Goal: Task Accomplishment & Management: Use online tool/utility

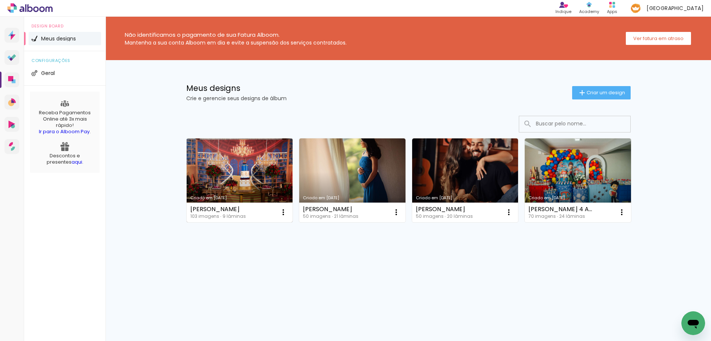
click at [236, 177] on link "Criado em [DATE]" at bounding box center [240, 180] width 106 height 84
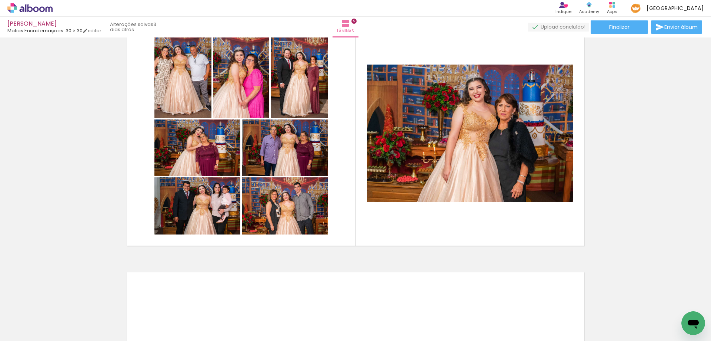
scroll to position [2038, 0]
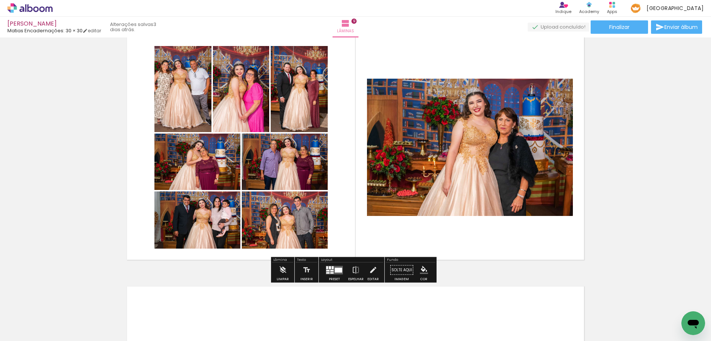
click at [337, 272] on quentale-layouter at bounding box center [334, 269] width 17 height 9
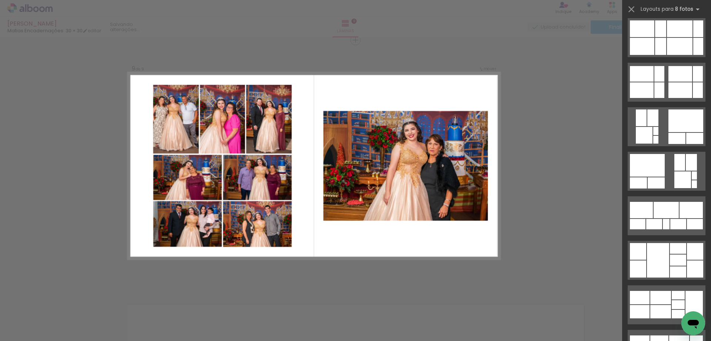
scroll to position [593, 0]
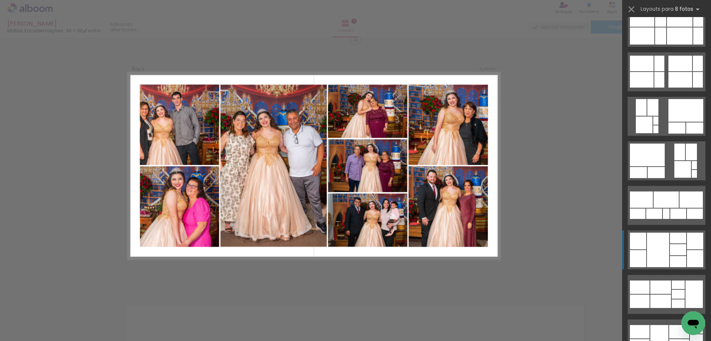
click at [694, 247] on div at bounding box center [695, 240] width 16 height 17
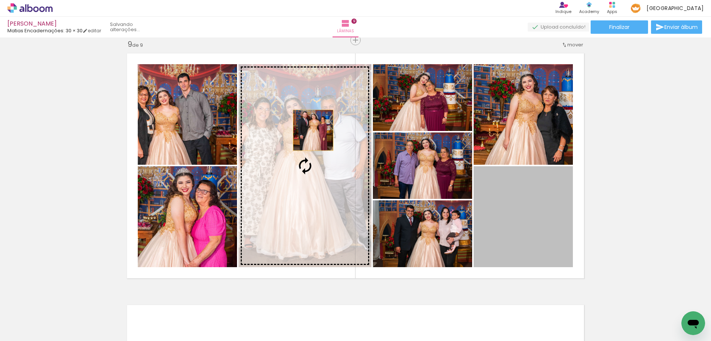
drag, startPoint x: 515, startPoint y: 232, endPoint x: 310, endPoint y: 130, distance: 228.3
click at [0, 0] on slot at bounding box center [0, 0] width 0 height 0
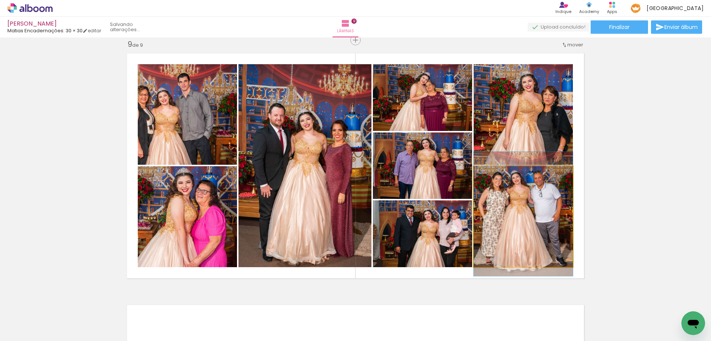
drag, startPoint x: 538, startPoint y: 244, endPoint x: 535, endPoint y: 241, distance: 4.2
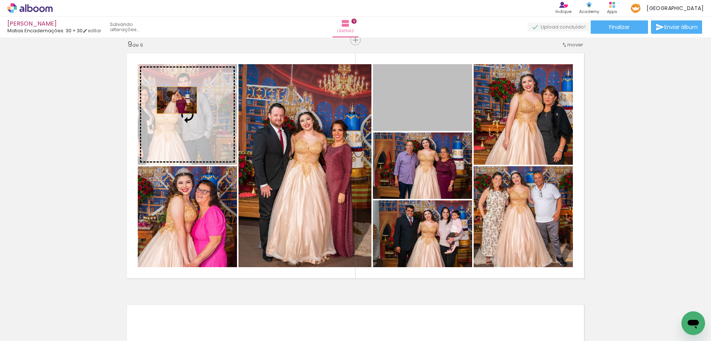
drag, startPoint x: 436, startPoint y: 100, endPoint x: 174, endPoint y: 100, distance: 262.3
click at [0, 0] on slot at bounding box center [0, 0] width 0 height 0
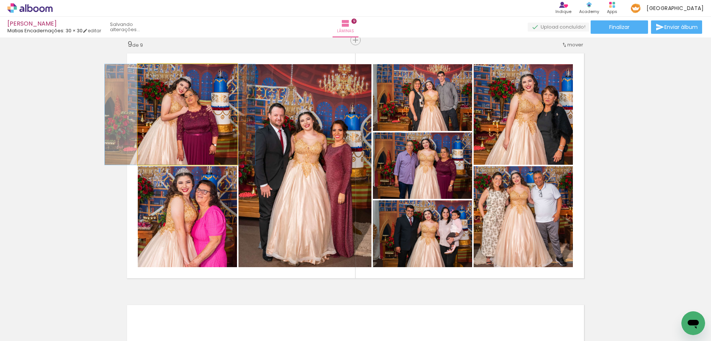
drag, startPoint x: 191, startPoint y: 117, endPoint x: 184, endPoint y: 95, distance: 23.1
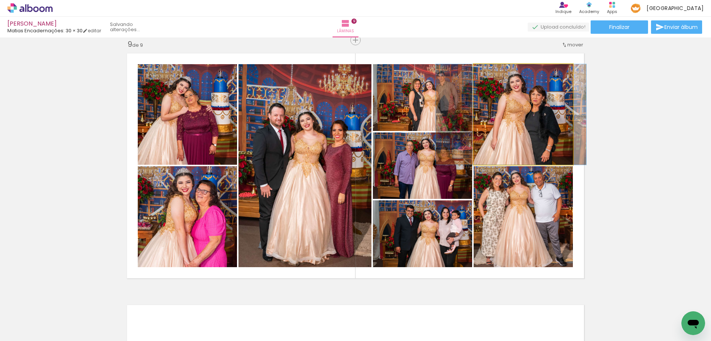
drag, startPoint x: 524, startPoint y: 120, endPoint x: 512, endPoint y: 118, distance: 12.5
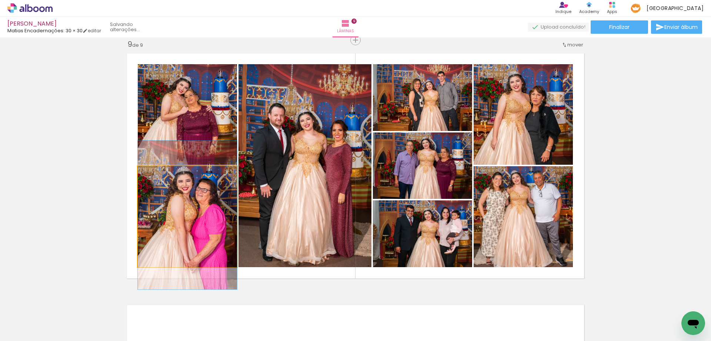
drag, startPoint x: 195, startPoint y: 242, endPoint x: 186, endPoint y: 243, distance: 9.0
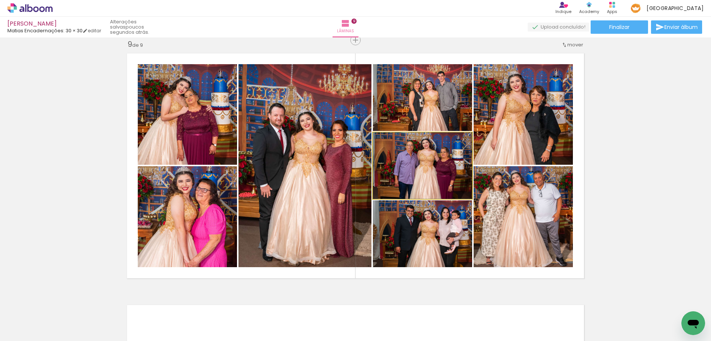
click at [439, 163] on quentale-photo at bounding box center [422, 165] width 99 height 66
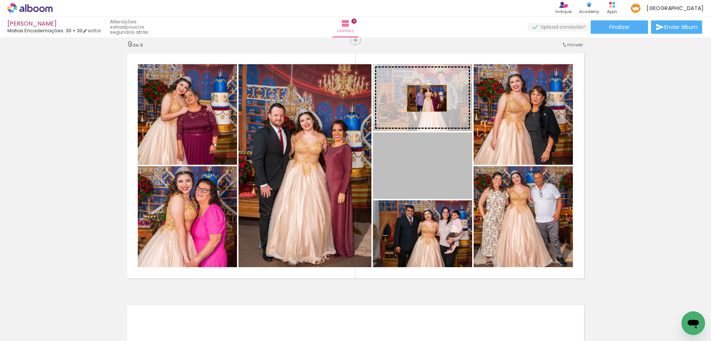
drag, startPoint x: 424, startPoint y: 168, endPoint x: 425, endPoint y: 97, distance: 71.1
click at [0, 0] on slot at bounding box center [0, 0] width 0 height 0
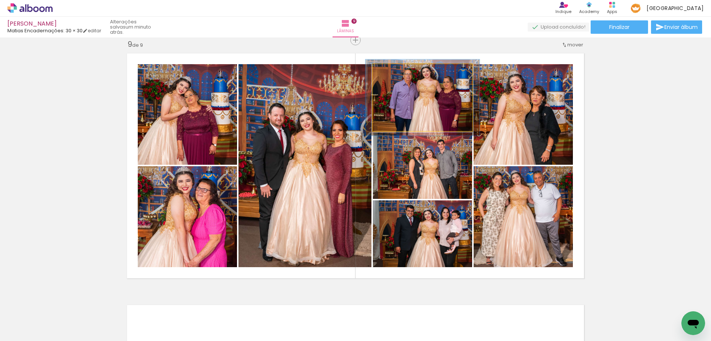
drag, startPoint x: 389, startPoint y: 71, endPoint x: 393, endPoint y: 70, distance: 4.0
type paper-slider "114"
click at [393, 70] on div at bounding box center [394, 72] width 7 height 7
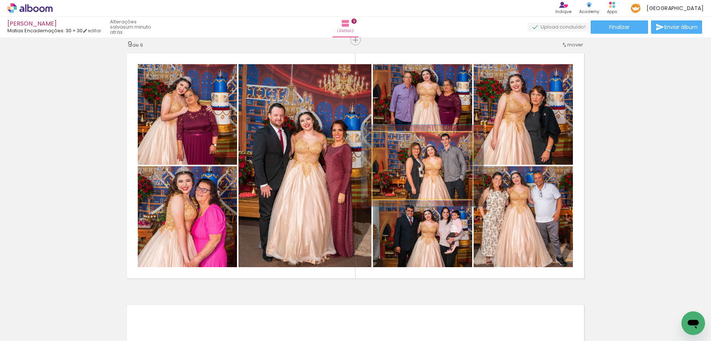
drag, startPoint x: 391, startPoint y: 141, endPoint x: 424, endPoint y: 174, distance: 46.4
type paper-slider "122"
click at [396, 140] on div at bounding box center [397, 140] width 12 height 12
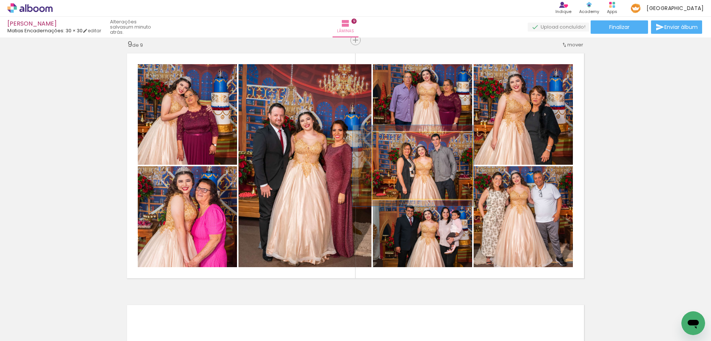
drag, startPoint x: 441, startPoint y: 178, endPoint x: 431, endPoint y: 178, distance: 9.3
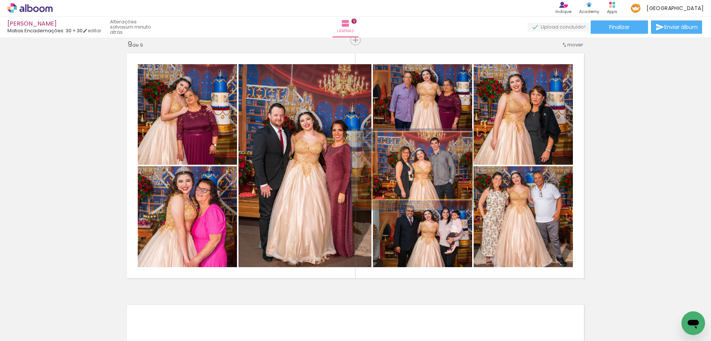
drag, startPoint x: 433, startPoint y: 181, endPoint x: 432, endPoint y: 185, distance: 3.9
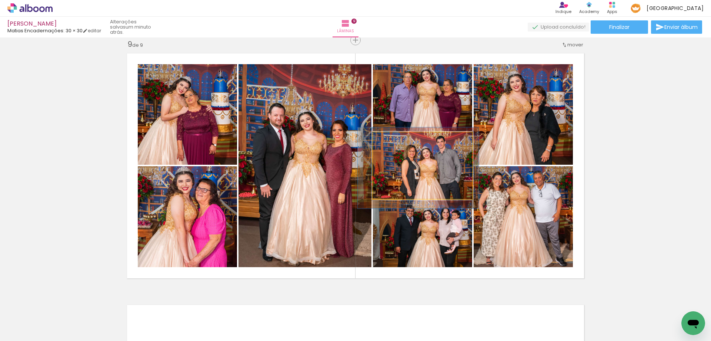
drag, startPoint x: 440, startPoint y: 180, endPoint x: 448, endPoint y: 180, distance: 7.8
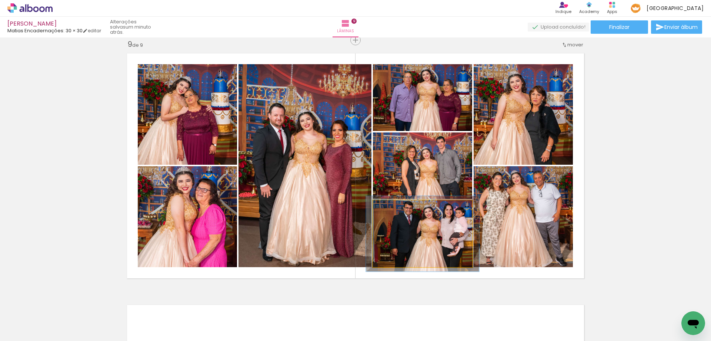
drag, startPoint x: 389, startPoint y: 209, endPoint x: 393, endPoint y: 206, distance: 4.8
type paper-slider "116"
click at [393, 206] on div at bounding box center [394, 208] width 7 height 7
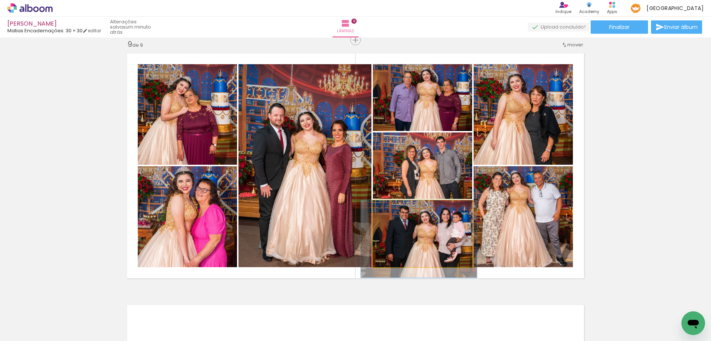
drag, startPoint x: 424, startPoint y: 241, endPoint x: 420, endPoint y: 253, distance: 12.1
drag, startPoint x: 428, startPoint y: 251, endPoint x: 441, endPoint y: 239, distance: 17.0
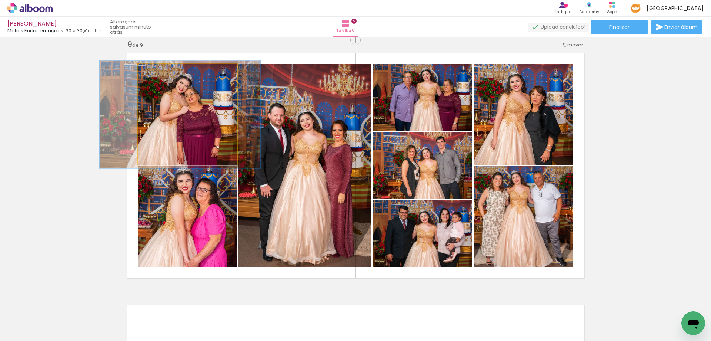
type paper-slider "107"
click at [159, 73] on div at bounding box center [157, 72] width 12 height 12
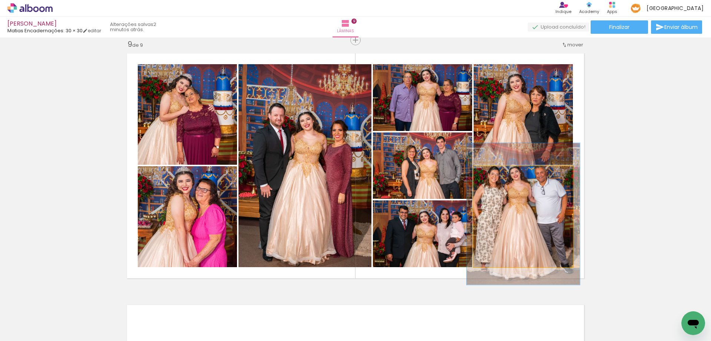
drag, startPoint x: 492, startPoint y: 175, endPoint x: 522, endPoint y: 213, distance: 48.3
type paper-slider "114"
click at [496, 177] on div at bounding box center [495, 174] width 12 height 12
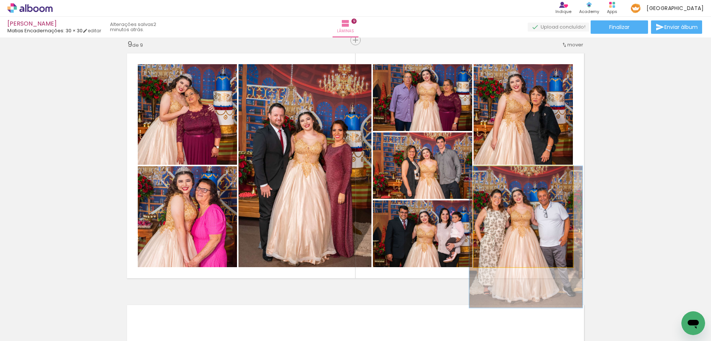
drag, startPoint x: 530, startPoint y: 232, endPoint x: 532, endPoint y: 257, distance: 25.0
drag, startPoint x: 537, startPoint y: 253, endPoint x: 537, endPoint y: 262, distance: 8.2
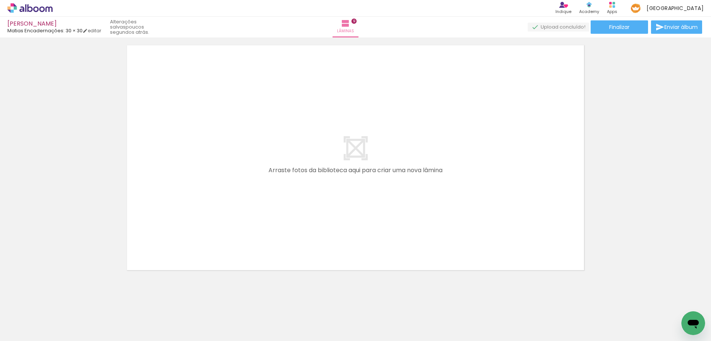
scroll to position [0, 1007]
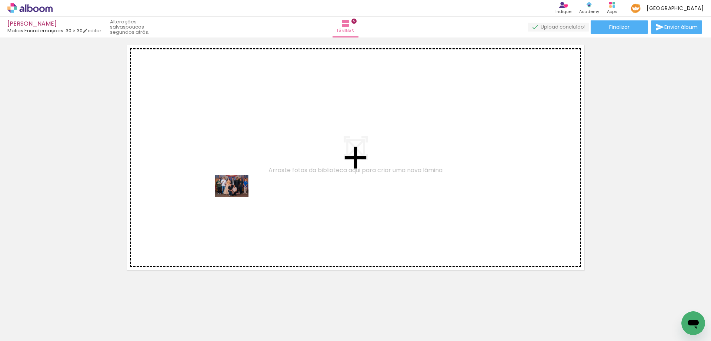
drag, startPoint x: 239, startPoint y: 323, endPoint x: 283, endPoint y: 333, distance: 45.2
click at [242, 204] on quentale-workspace at bounding box center [355, 170] width 711 height 341
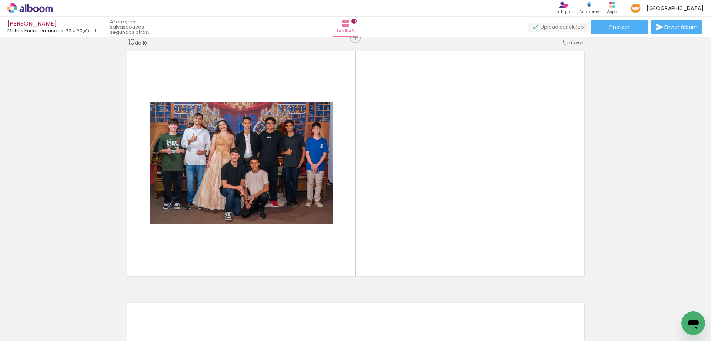
scroll to position [2271, 0]
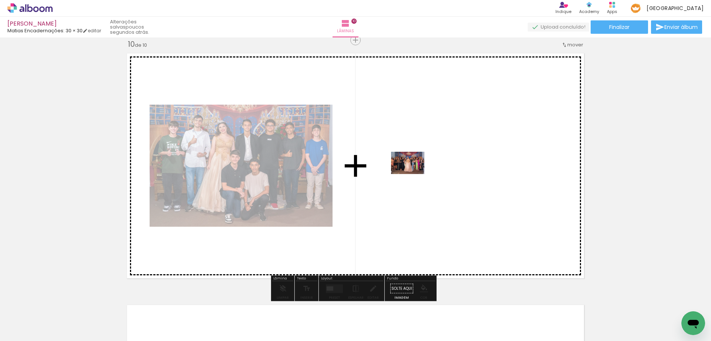
drag, startPoint x: 279, startPoint y: 325, endPoint x: 414, endPoint y: 174, distance: 202.6
click at [414, 174] on quentale-workspace at bounding box center [355, 170] width 711 height 341
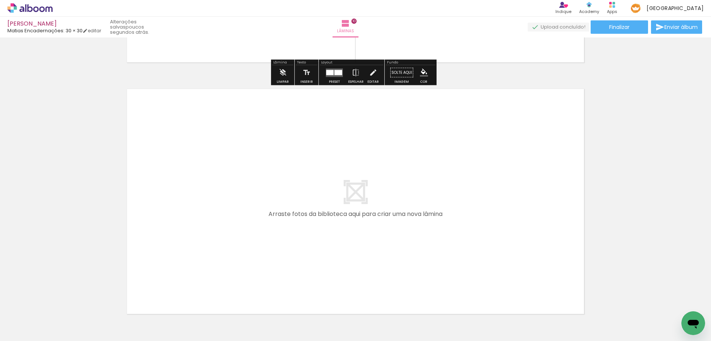
scroll to position [2493, 0]
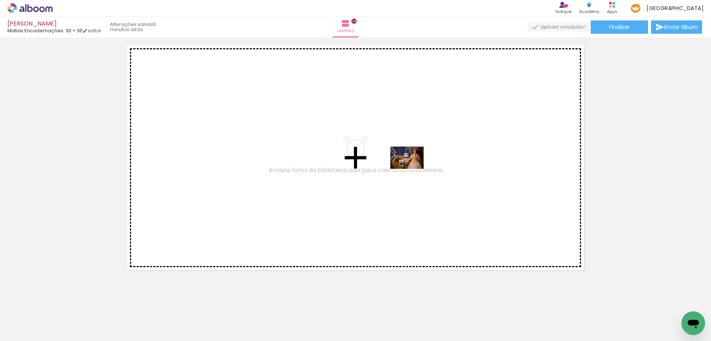
scroll to position [0, 1289]
drag, startPoint x: 412, startPoint y: 185, endPoint x: 413, endPoint y: 157, distance: 27.8
click at [413, 157] on quentale-workspace at bounding box center [355, 170] width 711 height 341
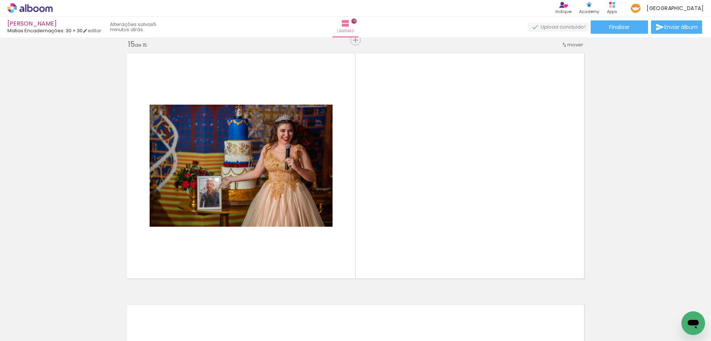
scroll to position [0, 1462]
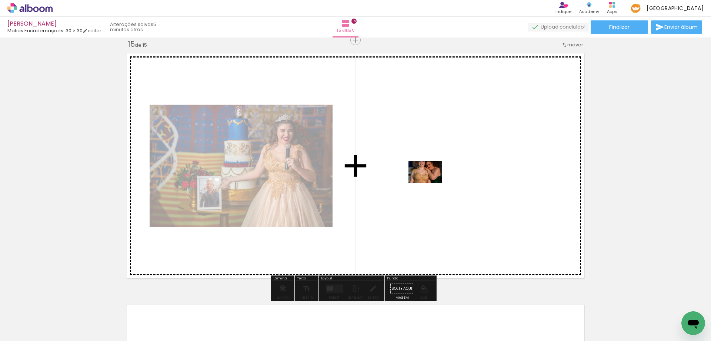
drag, startPoint x: 519, startPoint y: 323, endPoint x: 431, endPoint y: 183, distance: 165.6
click at [431, 183] on quentale-workspace at bounding box center [355, 170] width 711 height 341
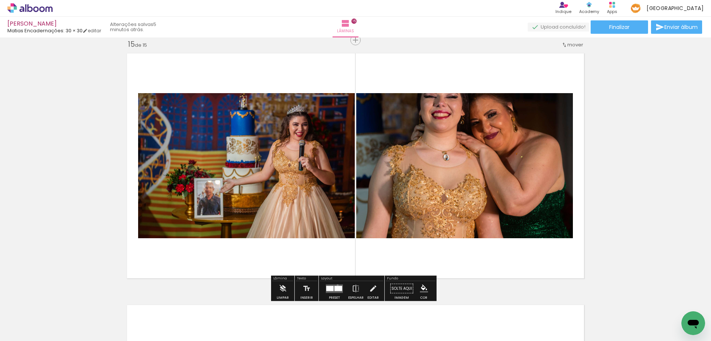
click at [336, 285] on quentale-layouter at bounding box center [334, 288] width 17 height 9
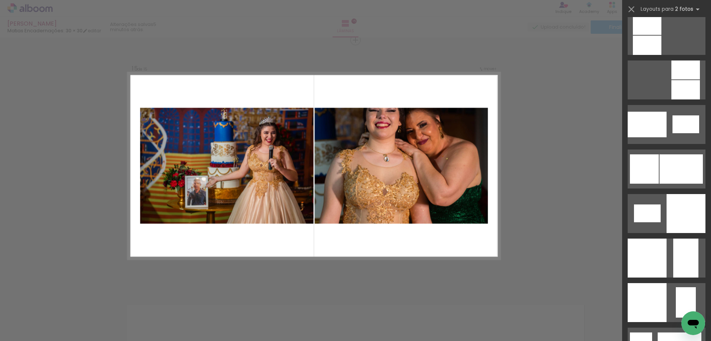
scroll to position [852, 0]
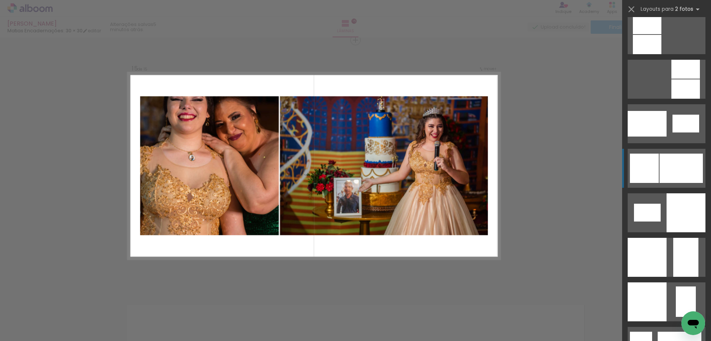
click at [672, 171] on div at bounding box center [681, 167] width 43 height 29
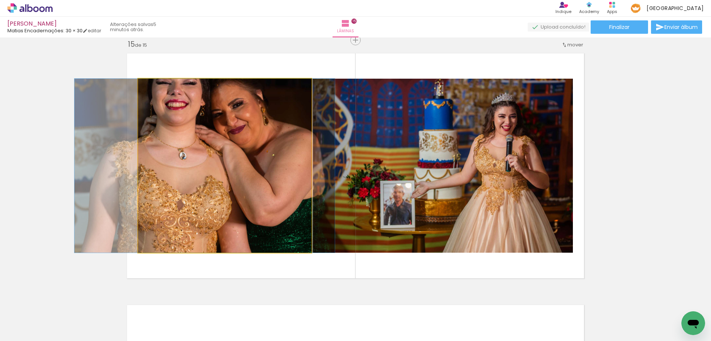
drag, startPoint x: 254, startPoint y: 183, endPoint x: 234, endPoint y: 192, distance: 21.6
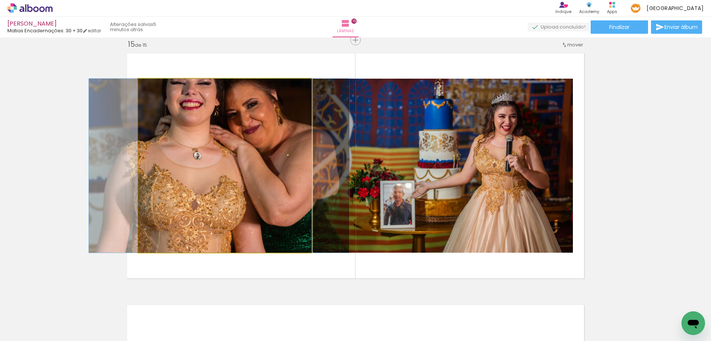
drag, startPoint x: 232, startPoint y: 192, endPoint x: 247, endPoint y: 192, distance: 14.5
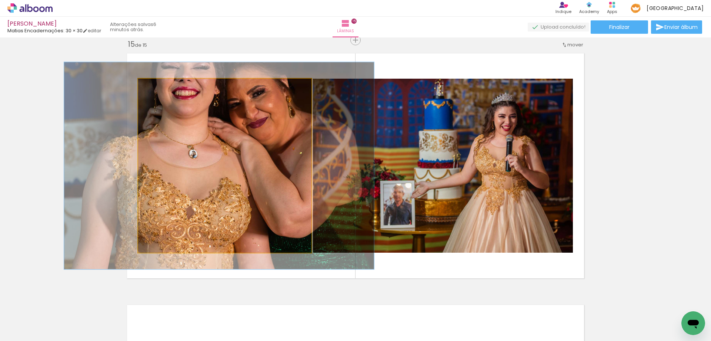
drag, startPoint x: 154, startPoint y: 91, endPoint x: 159, endPoint y: 89, distance: 5.2
click at [159, 89] on div at bounding box center [161, 86] width 12 height 12
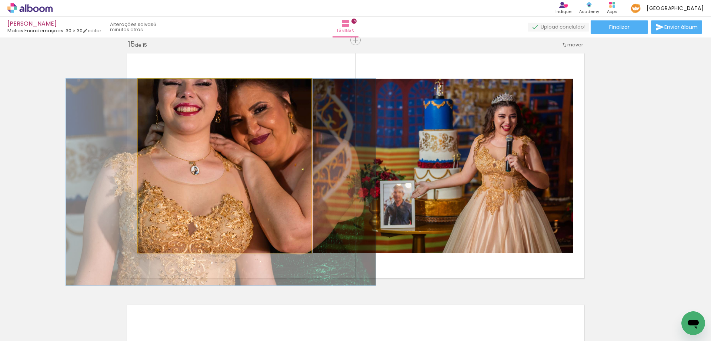
drag, startPoint x: 206, startPoint y: 169, endPoint x: 207, endPoint y: 194, distance: 25.6
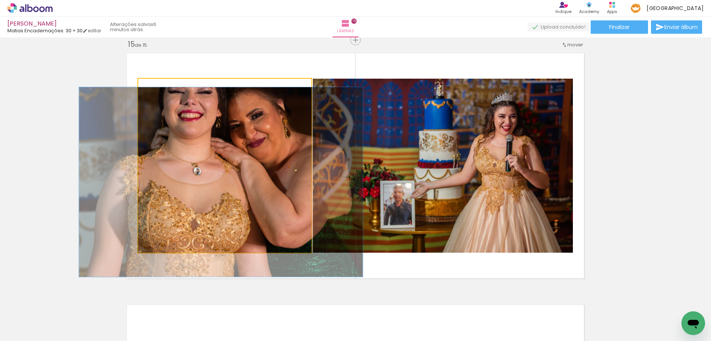
click at [155, 86] on div at bounding box center [158, 86] width 7 height 7
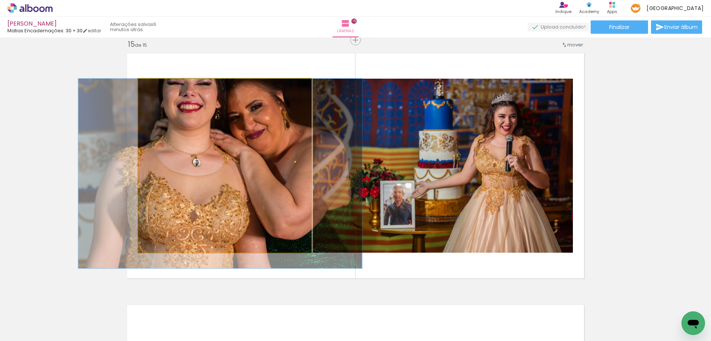
drag, startPoint x: 222, startPoint y: 196, endPoint x: 222, endPoint y: 245, distance: 49.7
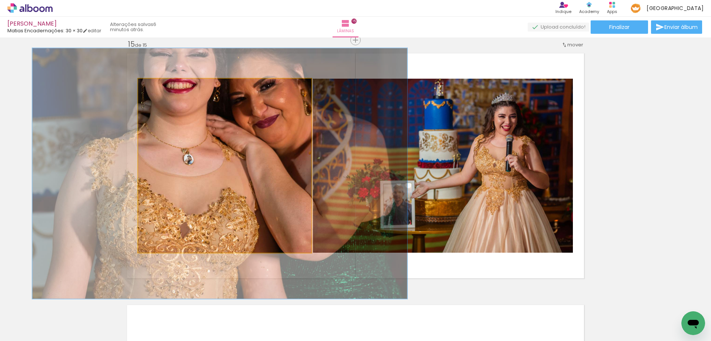
drag, startPoint x: 155, startPoint y: 88, endPoint x: 165, endPoint y: 87, distance: 10.0
type paper-slider "144"
click at [165, 87] on div at bounding box center [168, 86] width 7 height 7
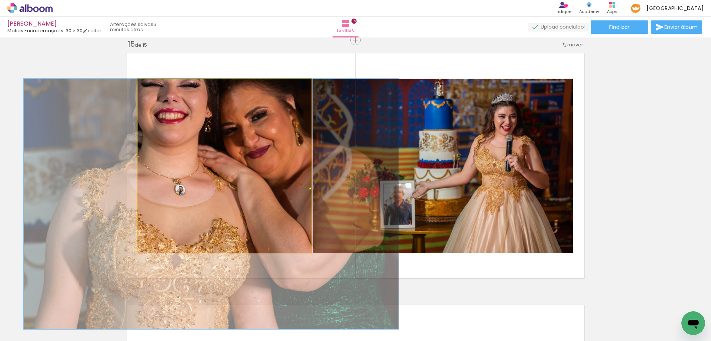
drag, startPoint x: 240, startPoint y: 156, endPoint x: 232, endPoint y: 205, distance: 49.6
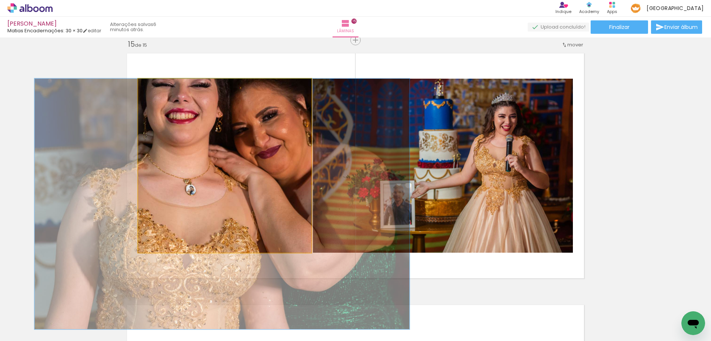
drag, startPoint x: 220, startPoint y: 198, endPoint x: 230, endPoint y: 205, distance: 12.8
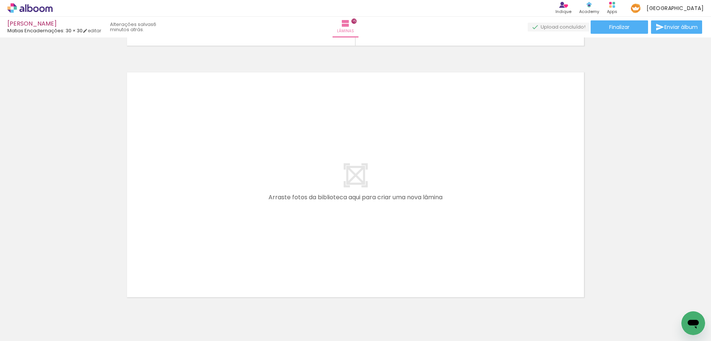
scroll to position [3786, 0]
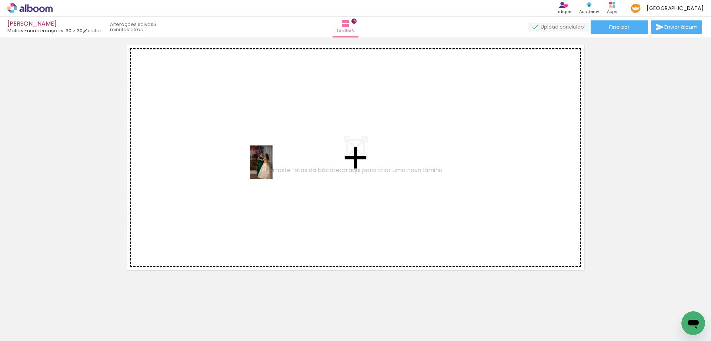
drag, startPoint x: 275, startPoint y: 327, endPoint x: 343, endPoint y: 327, distance: 68.2
click at [273, 167] on quentale-workspace at bounding box center [355, 170] width 711 height 341
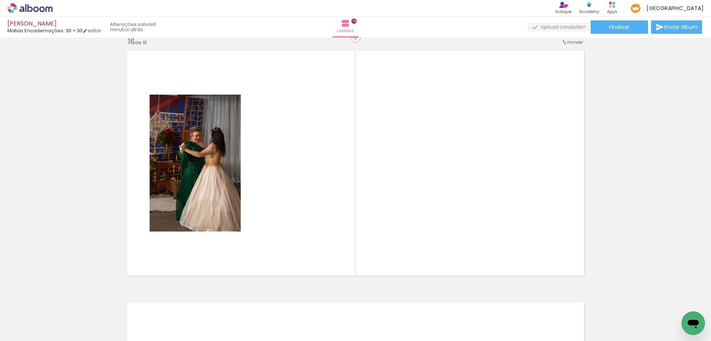
scroll to position [3778, 0]
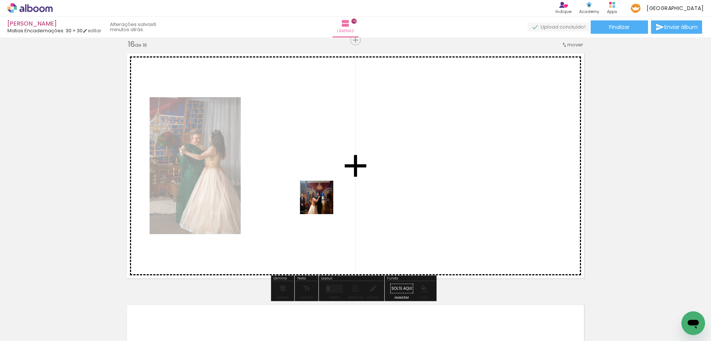
drag, startPoint x: 325, startPoint y: 321, endPoint x: 322, endPoint y: 202, distance: 118.2
click at [322, 202] on quentale-workspace at bounding box center [355, 170] width 711 height 341
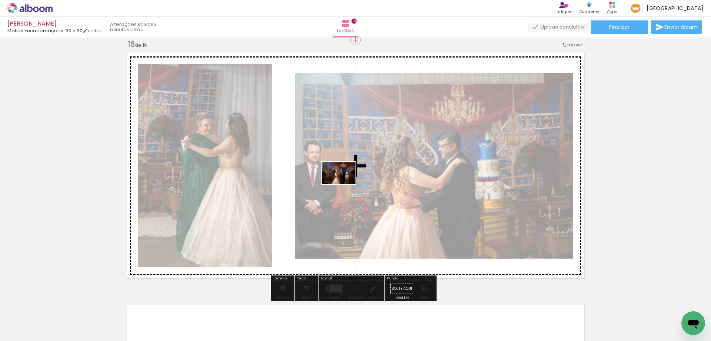
drag, startPoint x: 367, startPoint y: 319, endPoint x: 383, endPoint y: 327, distance: 17.4
click at [345, 185] on quentale-workspace at bounding box center [355, 170] width 711 height 341
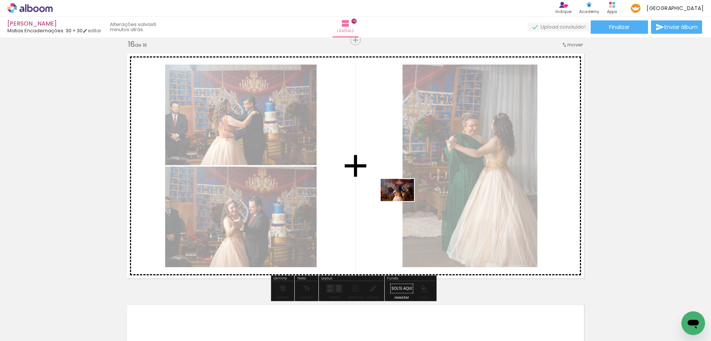
drag, startPoint x: 395, startPoint y: 323, endPoint x: 403, endPoint y: 201, distance: 122.2
click at [403, 201] on quentale-workspace at bounding box center [355, 170] width 711 height 341
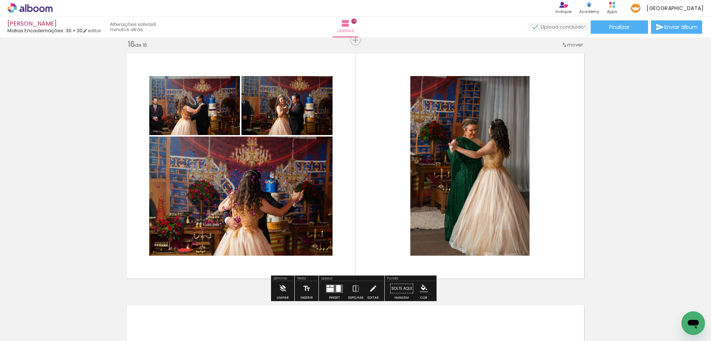
click at [336, 289] on div at bounding box center [338, 288] width 4 height 7
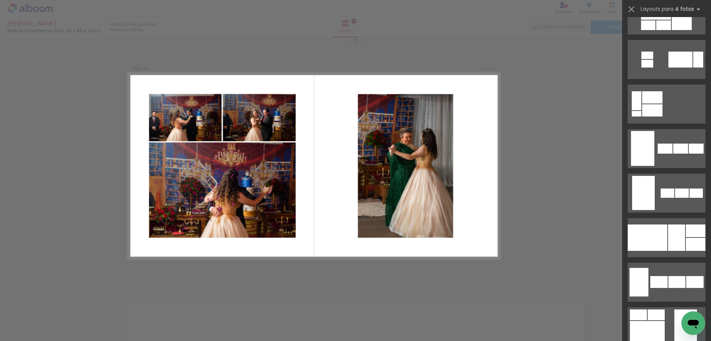
scroll to position [519, 0]
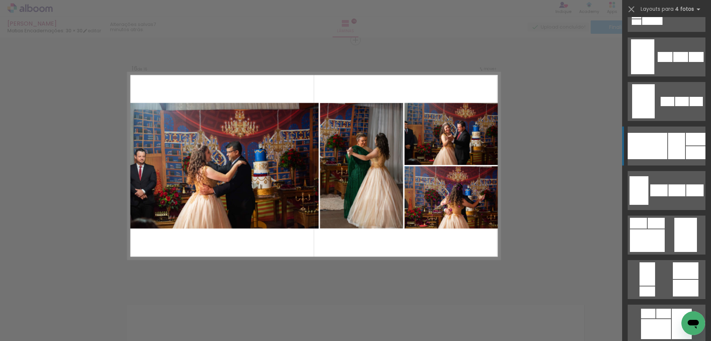
click at [682, 142] on div at bounding box center [676, 146] width 17 height 26
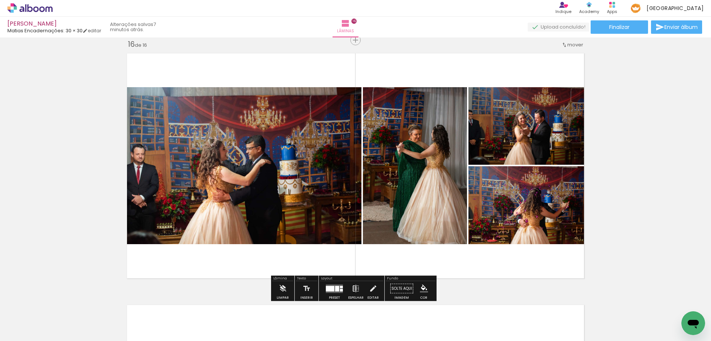
click at [354, 288] on iron-icon at bounding box center [356, 288] width 8 height 15
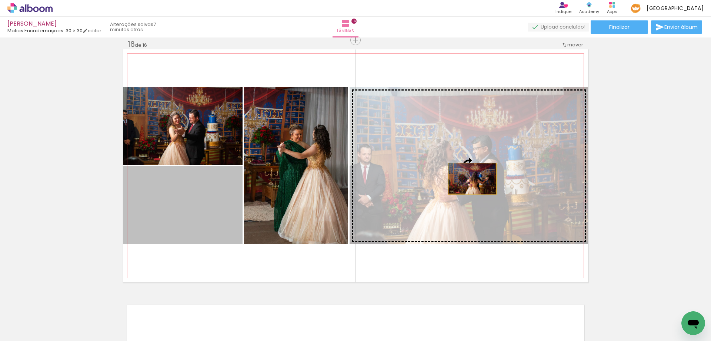
drag, startPoint x: 207, startPoint y: 219, endPoint x: 470, endPoint y: 179, distance: 265.5
click at [0, 0] on slot at bounding box center [0, 0] width 0 height 0
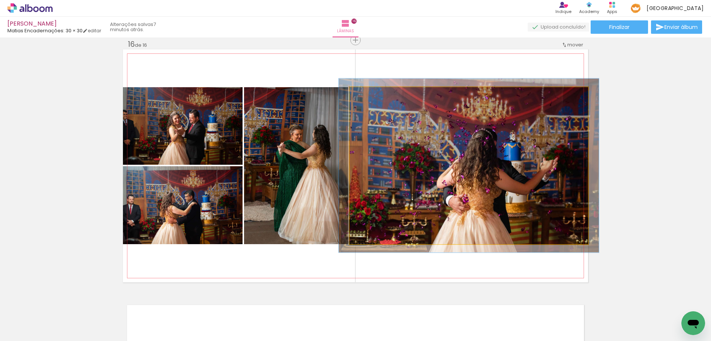
type paper-slider "109"
click at [367, 96] on div at bounding box center [369, 95] width 7 height 7
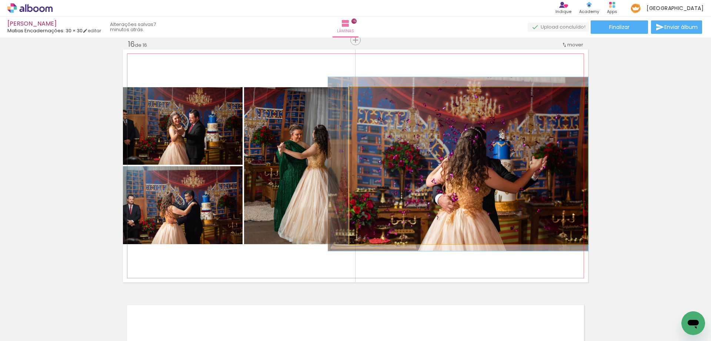
drag, startPoint x: 487, startPoint y: 180, endPoint x: 469, endPoint y: 179, distance: 17.5
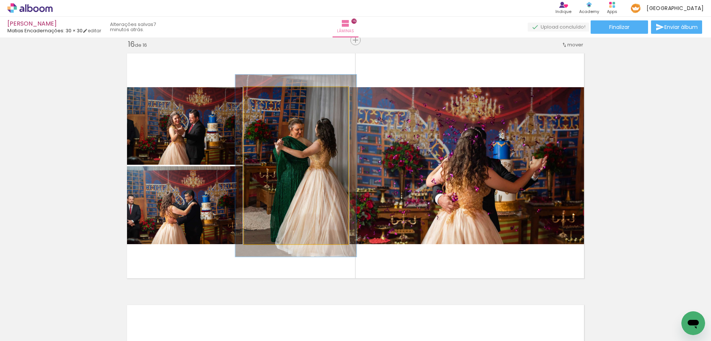
drag, startPoint x: 260, startPoint y: 95, endPoint x: 264, endPoint y: 95, distance: 4.1
type paper-slider "116"
click at [264, 95] on div at bounding box center [265, 95] width 7 height 7
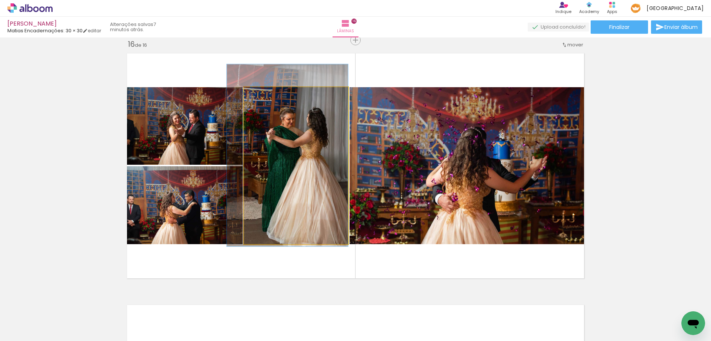
drag, startPoint x: 302, startPoint y: 162, endPoint x: 289, endPoint y: 151, distance: 16.9
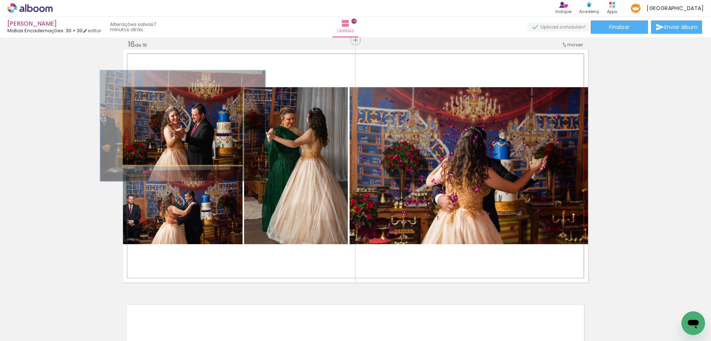
drag, startPoint x: 142, startPoint y: 96, endPoint x: 151, endPoint y: 93, distance: 10.0
click at [151, 93] on div at bounding box center [150, 95] width 12 height 12
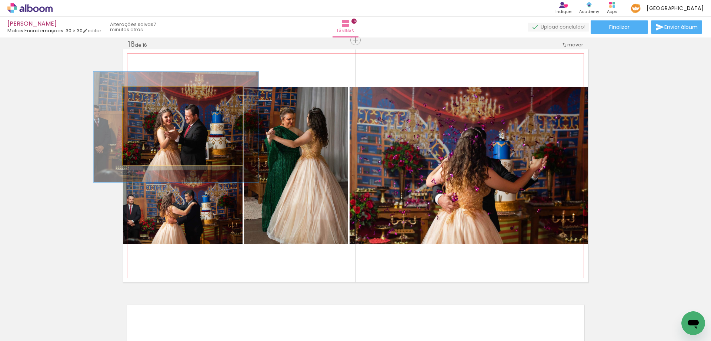
drag, startPoint x: 203, startPoint y: 141, endPoint x: 196, endPoint y: 142, distance: 6.8
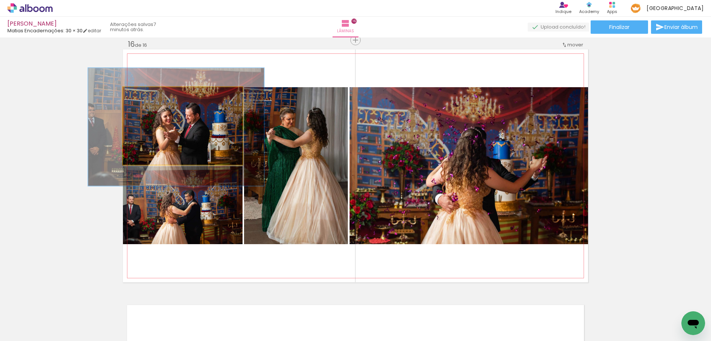
type paper-slider "147"
click at [151, 95] on div at bounding box center [154, 95] width 7 height 7
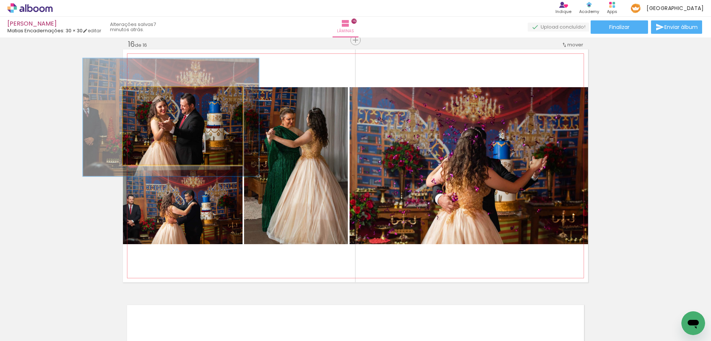
drag, startPoint x: 186, startPoint y: 132, endPoint x: 181, endPoint y: 122, distance: 10.9
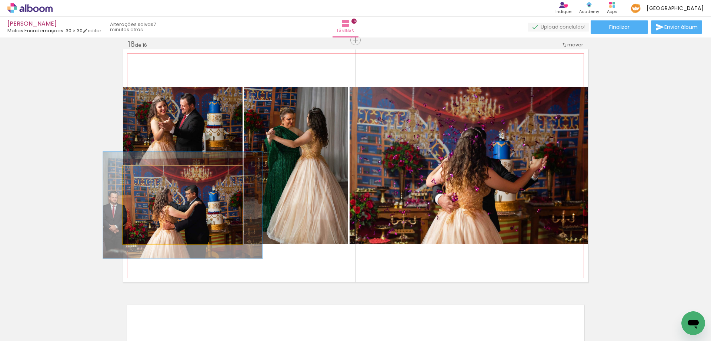
drag, startPoint x: 140, startPoint y: 176, endPoint x: 148, endPoint y: 174, distance: 8.8
type paper-slider "133"
click at [148, 174] on div at bounding box center [149, 174] width 12 height 12
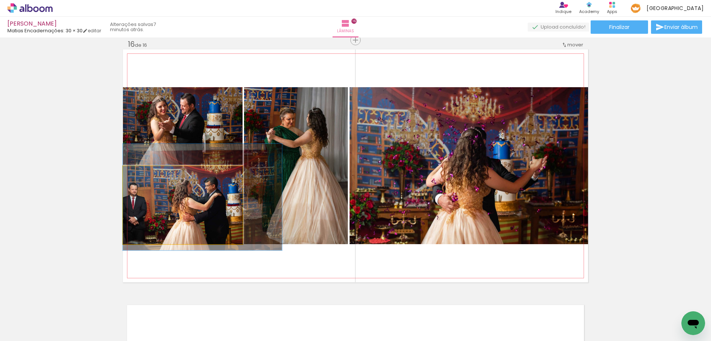
drag, startPoint x: 191, startPoint y: 217, endPoint x: 223, endPoint y: 209, distance: 33.3
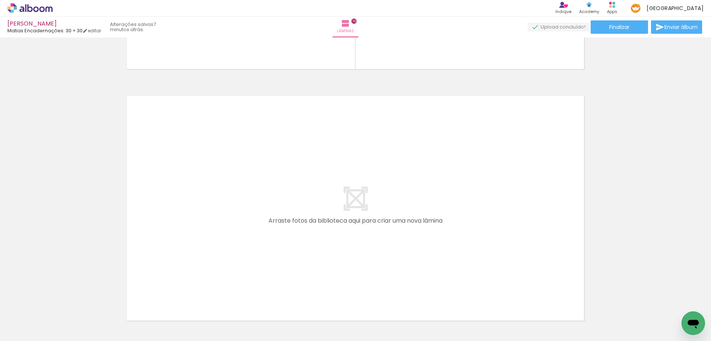
scroll to position [4000, 0]
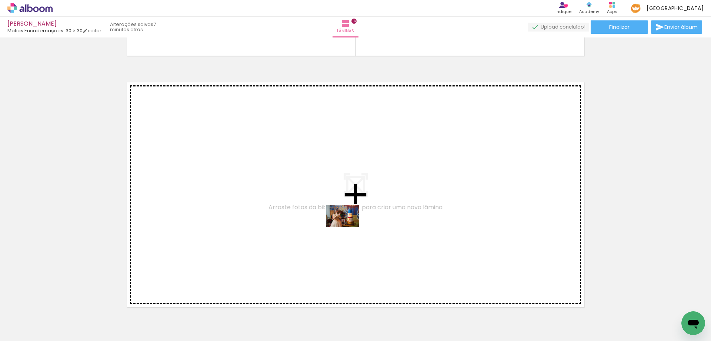
drag, startPoint x: 435, startPoint y: 321, endPoint x: 348, endPoint y: 227, distance: 127.7
click at [348, 227] on quentale-workspace at bounding box center [355, 170] width 711 height 341
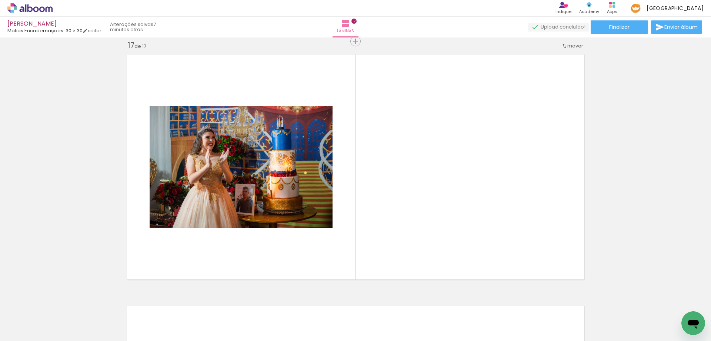
scroll to position [4029, 0]
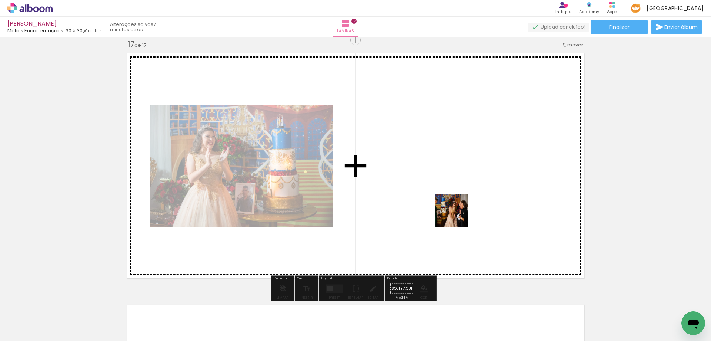
drag, startPoint x: 482, startPoint y: 322, endPoint x: 457, endPoint y: 212, distance: 112.6
click at [457, 212] on quentale-workspace at bounding box center [355, 170] width 711 height 341
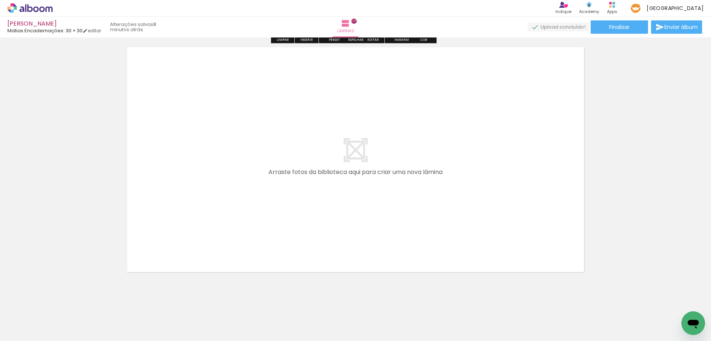
scroll to position [4288, 0]
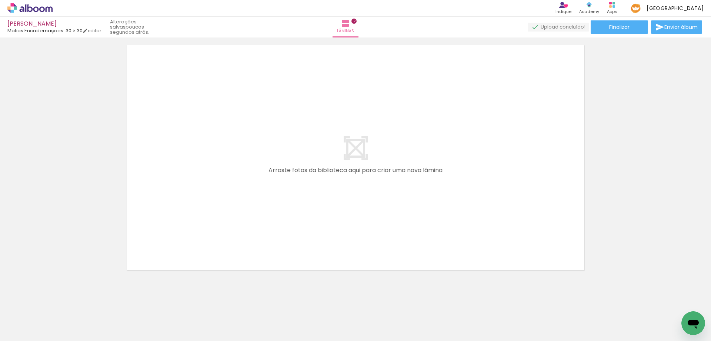
scroll to position [0, 1462]
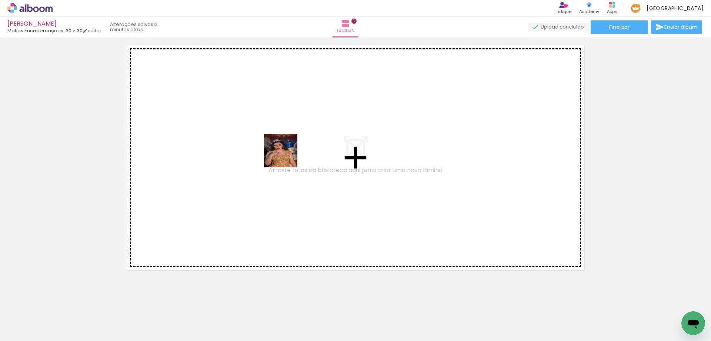
drag, startPoint x: 236, startPoint y: 329, endPoint x: 293, endPoint y: 134, distance: 203.4
click at [293, 134] on quentale-workspace at bounding box center [355, 170] width 711 height 341
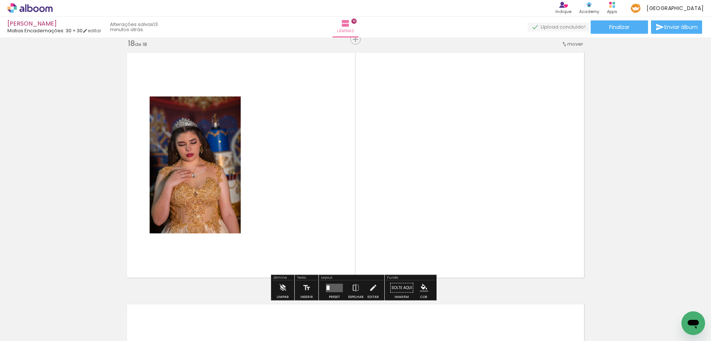
scroll to position [4280, 0]
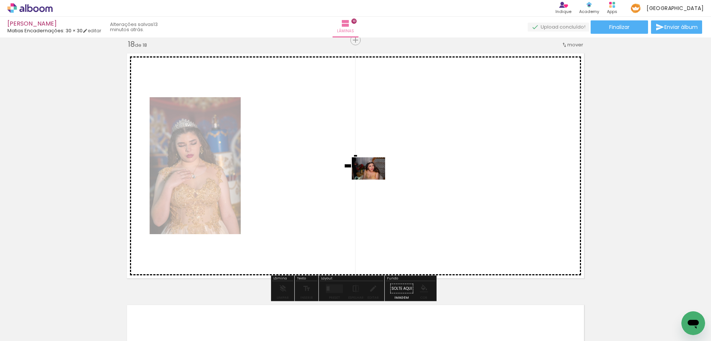
drag, startPoint x: 441, startPoint y: 322, endPoint x: 374, endPoint y: 179, distance: 157.5
click at [374, 179] on quentale-workspace at bounding box center [355, 170] width 711 height 341
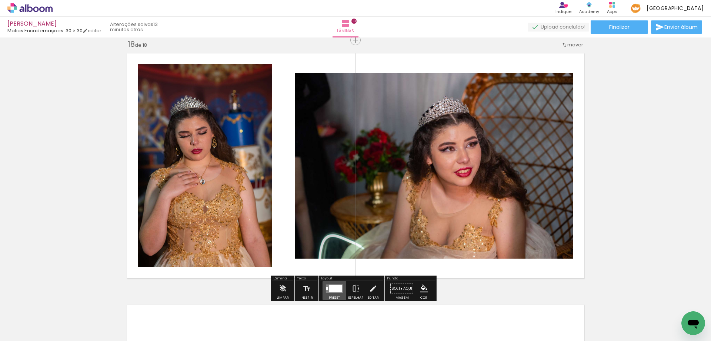
click at [331, 290] on div at bounding box center [335, 287] width 13 height 7
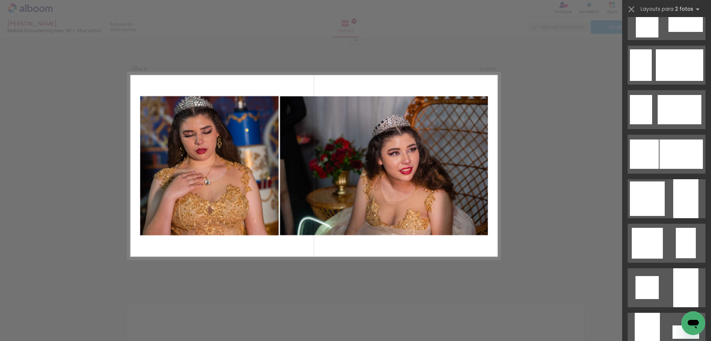
scroll to position [556, 0]
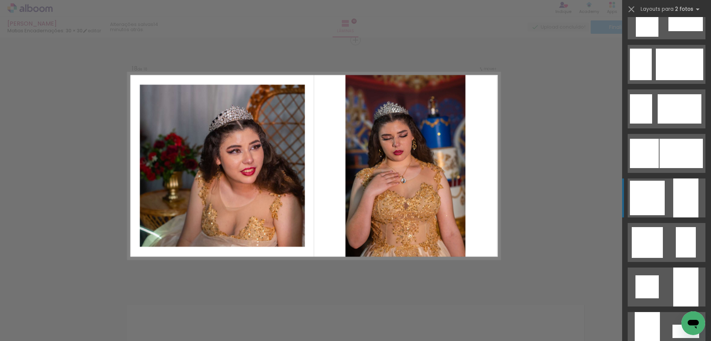
click at [693, 194] on div at bounding box center [686, 197] width 25 height 39
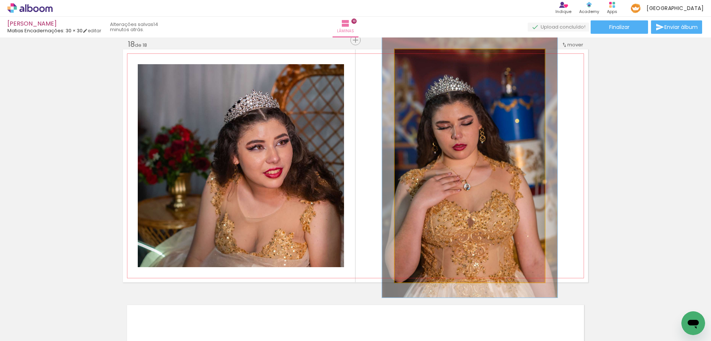
type paper-slider "113"
click at [416, 58] on div at bounding box center [416, 57] width 12 height 12
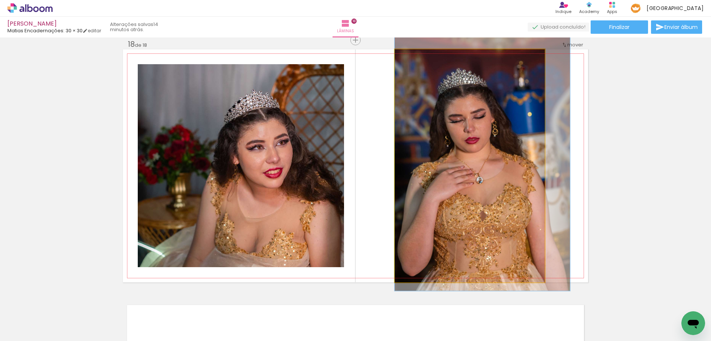
drag, startPoint x: 489, startPoint y: 163, endPoint x: 513, endPoint y: 156, distance: 24.6
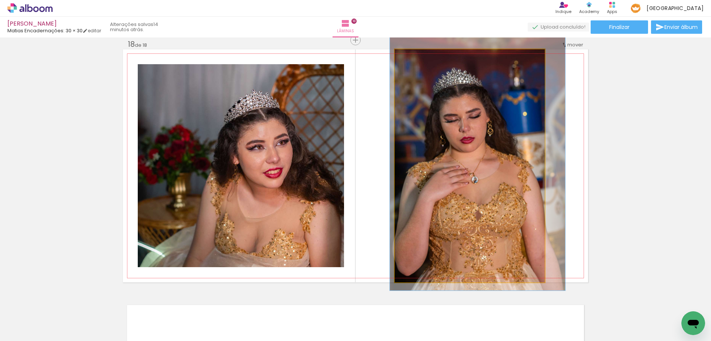
drag, startPoint x: 503, startPoint y: 165, endPoint x: 498, endPoint y: 165, distance: 4.8
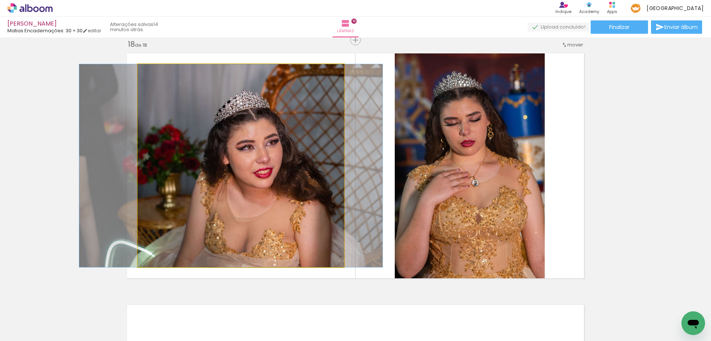
drag, startPoint x: 254, startPoint y: 173, endPoint x: 244, endPoint y: 169, distance: 10.8
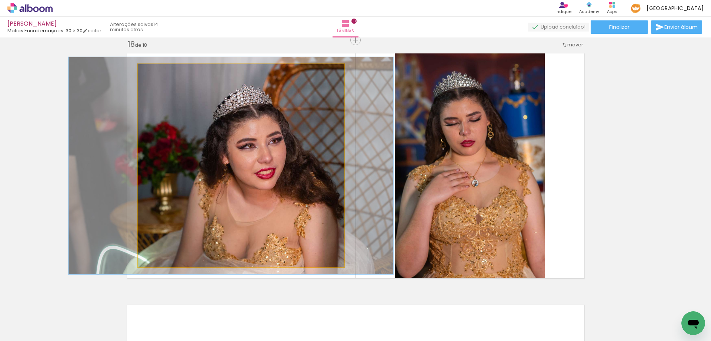
type paper-slider "107"
click at [155, 76] on div at bounding box center [157, 72] width 12 height 12
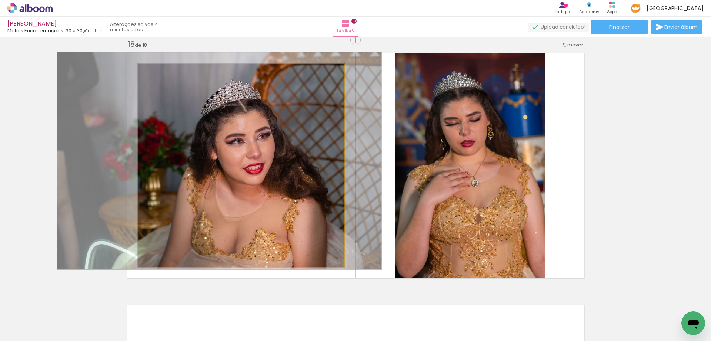
drag, startPoint x: 298, startPoint y: 187, endPoint x: 286, endPoint y: 182, distance: 12.5
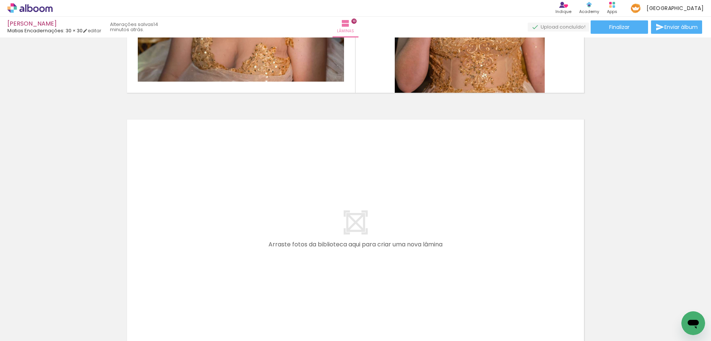
scroll to position [4540, 0]
